Goal: Understand site structure: Understand site structure

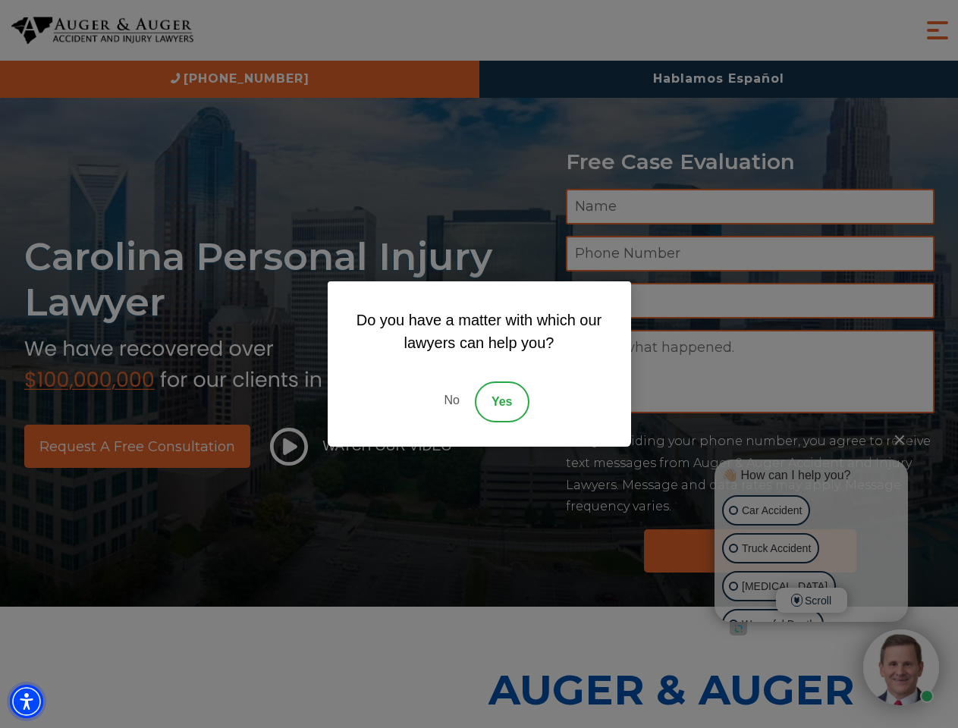
click at [27, 702] on img "Accessibility Menu" at bounding box center [26, 701] width 33 height 33
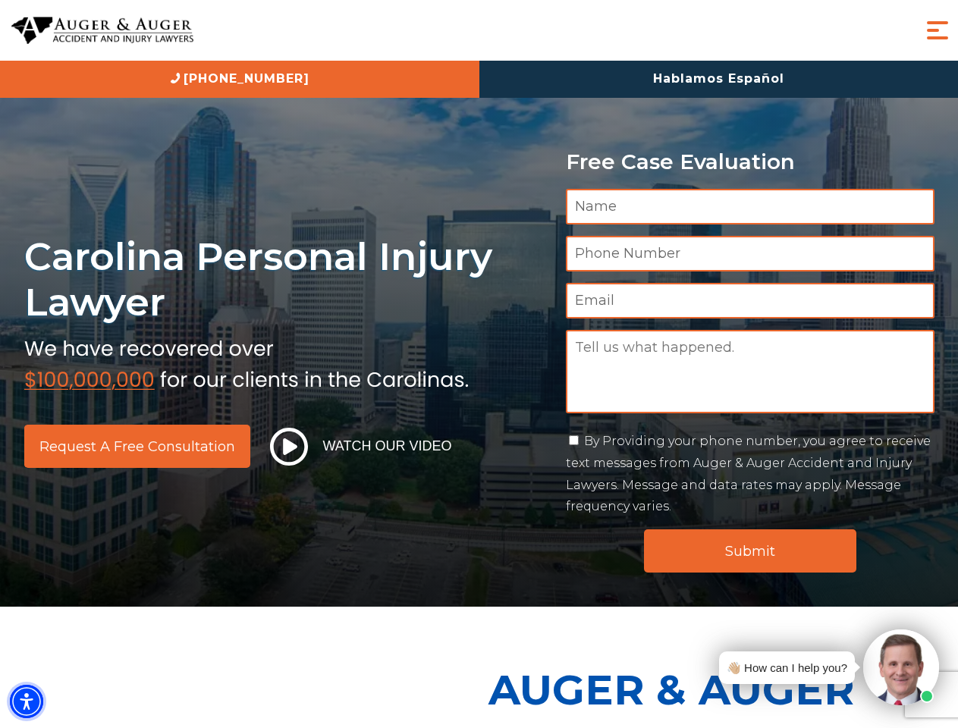
click at [27, 702] on img "Accessibility Menu" at bounding box center [26, 701] width 33 height 33
